Goal: Task Accomplishment & Management: Manage account settings

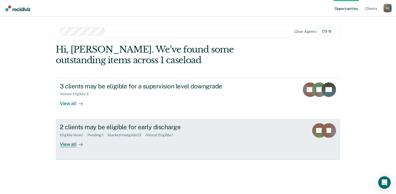
click at [73, 139] on div "View all" at bounding box center [74, 142] width 29 height 10
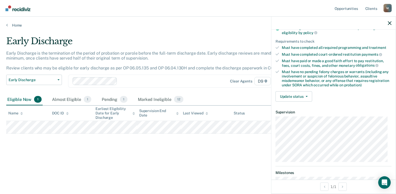
scroll to position [109, 0]
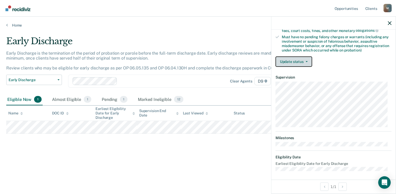
click at [301, 59] on button "Update status" at bounding box center [293, 61] width 37 height 10
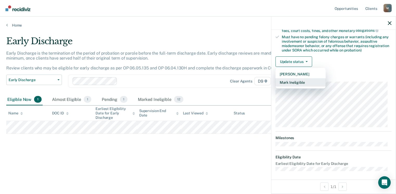
click at [287, 82] on button "Mark Ineligible" at bounding box center [300, 82] width 50 height 8
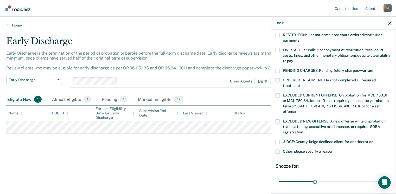
scroll to position [137, 0]
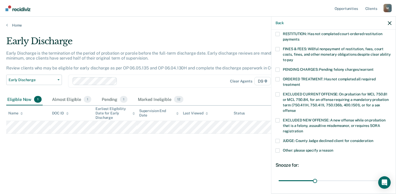
click at [278, 149] on span at bounding box center [277, 151] width 4 height 4
click at [333, 149] on input "Other: please specify a reason" at bounding box center [333, 149] width 0 height 0
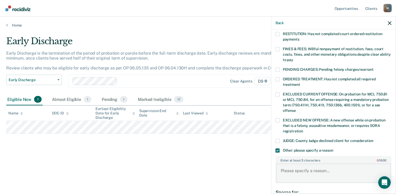
click at [291, 164] on textarea "Enter at least 3 characters 0 / 1600" at bounding box center [333, 173] width 115 height 19
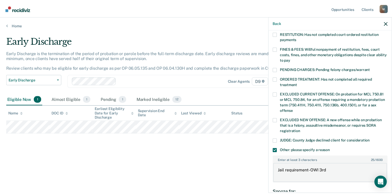
scroll to position [196, 0]
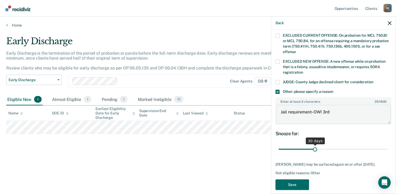
type textarea "Jail requirement- OWI 3rd"
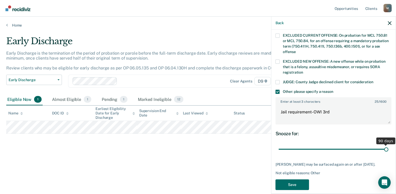
drag, startPoint x: 312, startPoint y: 143, endPoint x: 397, endPoint y: 145, distance: 85.3
type input "90"
click at [388, 145] on input "range" at bounding box center [334, 149] width 110 height 9
click at [290, 180] on button "Save" at bounding box center [292, 184] width 34 height 11
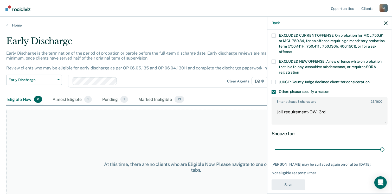
scroll to position [156, 0]
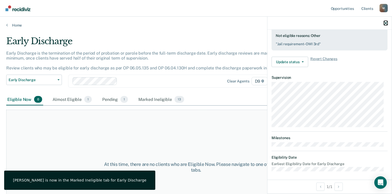
click at [385, 21] on icon "button" at bounding box center [386, 23] width 4 height 4
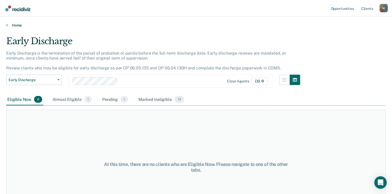
click at [11, 27] on link "Home" at bounding box center [195, 25] width 379 height 5
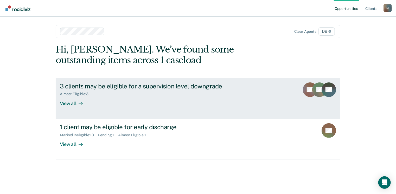
click at [71, 101] on div "View all" at bounding box center [74, 101] width 29 height 10
